Goal: Task Accomplishment & Management: Manage account settings

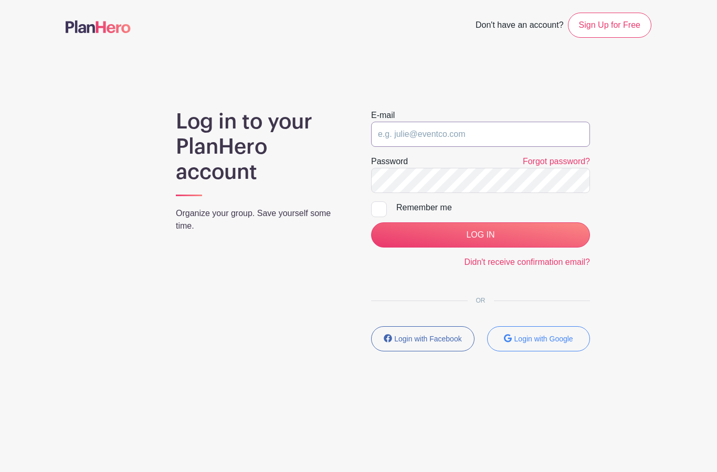
click at [501, 138] on input "email" at bounding box center [480, 134] width 219 height 25
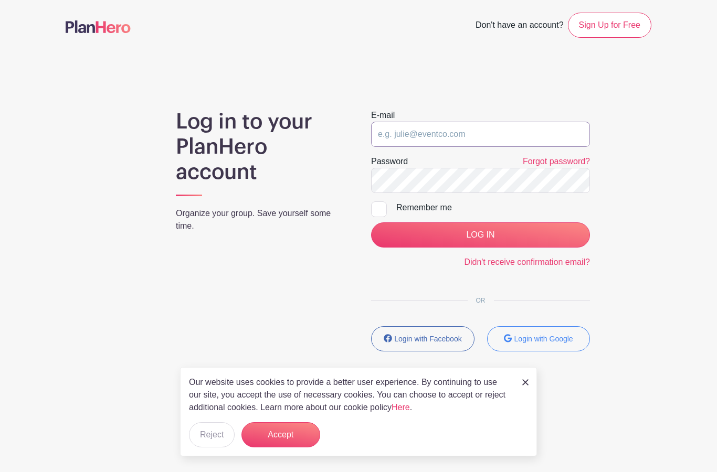
click at [449, 138] on input "email" at bounding box center [480, 134] width 219 height 25
paste input "events@firstsaturdayre.com"
type input "events@firstsaturdayre.com"
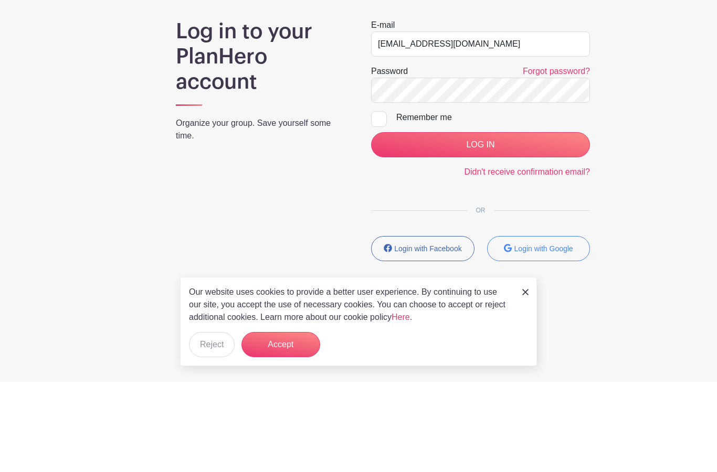
click at [507, 223] on input "LOG IN" at bounding box center [480, 235] width 219 height 25
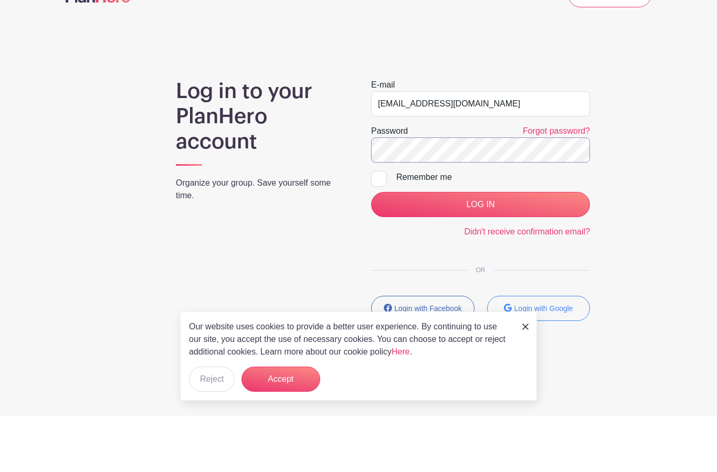
click at [480, 248] on input "LOG IN" at bounding box center [480, 260] width 219 height 25
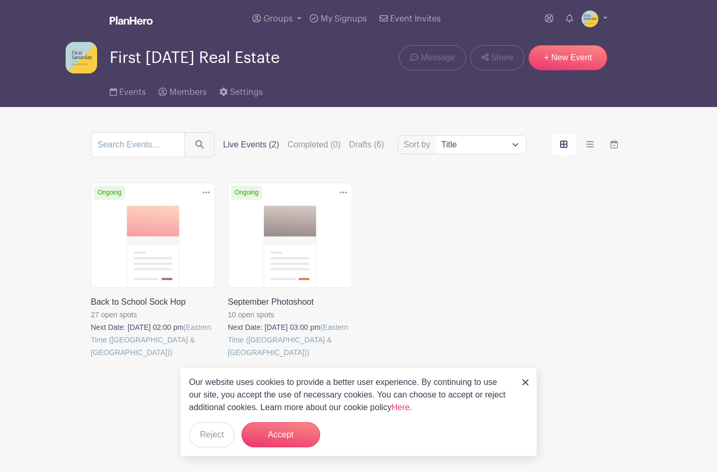
click at [228, 359] on link at bounding box center [228, 359] width 0 height 0
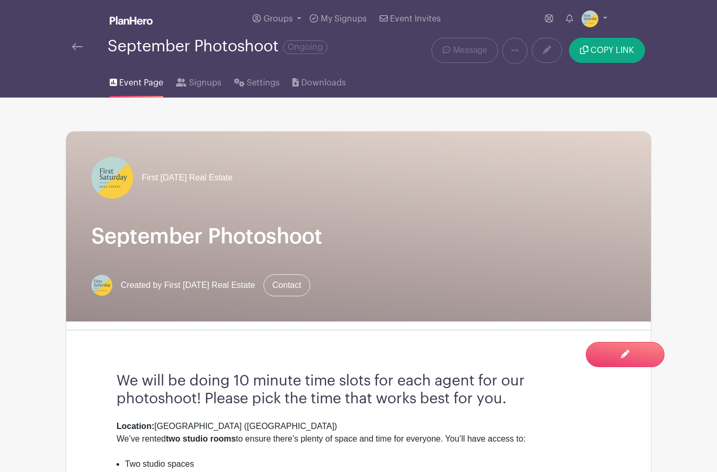
click at [300, 438] on div "Location: [GEOGRAPHIC_DATA] ([GEOGRAPHIC_DATA]) We’ve rented two studio rooms t…" at bounding box center [359, 439] width 484 height 38
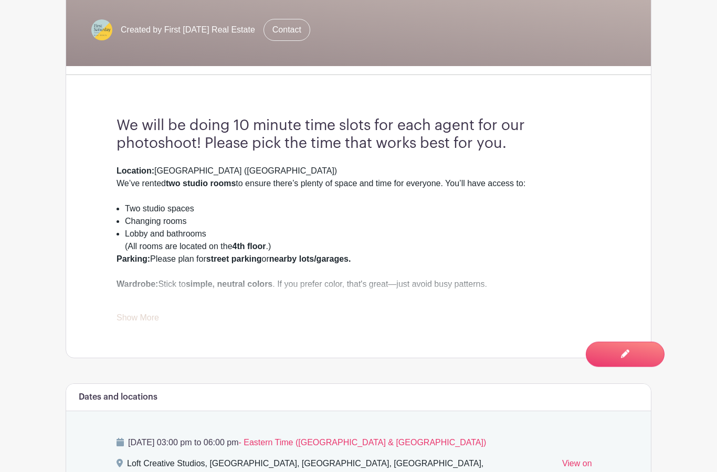
scroll to position [259, 0]
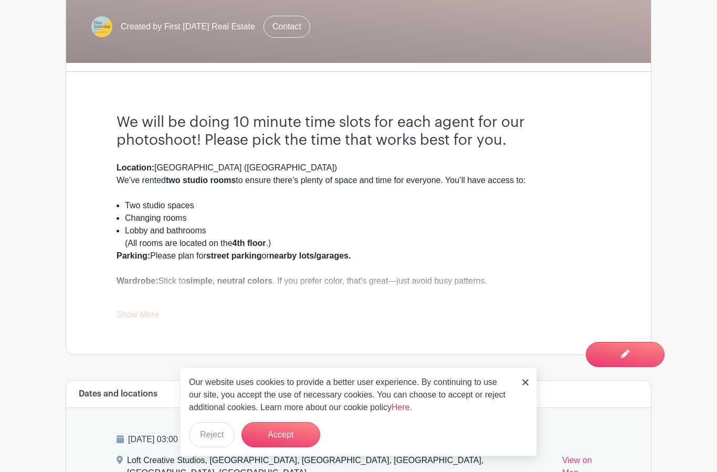
click at [129, 311] on link "Show More" at bounding box center [138, 316] width 43 height 13
click at [121, 320] on link "Show Less" at bounding box center [137, 316] width 41 height 13
click at [123, 319] on link "Show More" at bounding box center [138, 316] width 43 height 13
click at [293, 448] on button "Accept" at bounding box center [280, 435] width 79 height 25
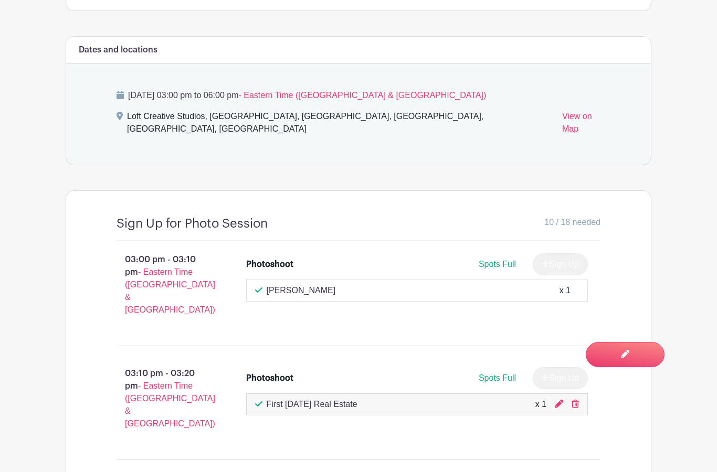
scroll to position [645, 0]
